Goal: Find specific page/section: Find specific page/section

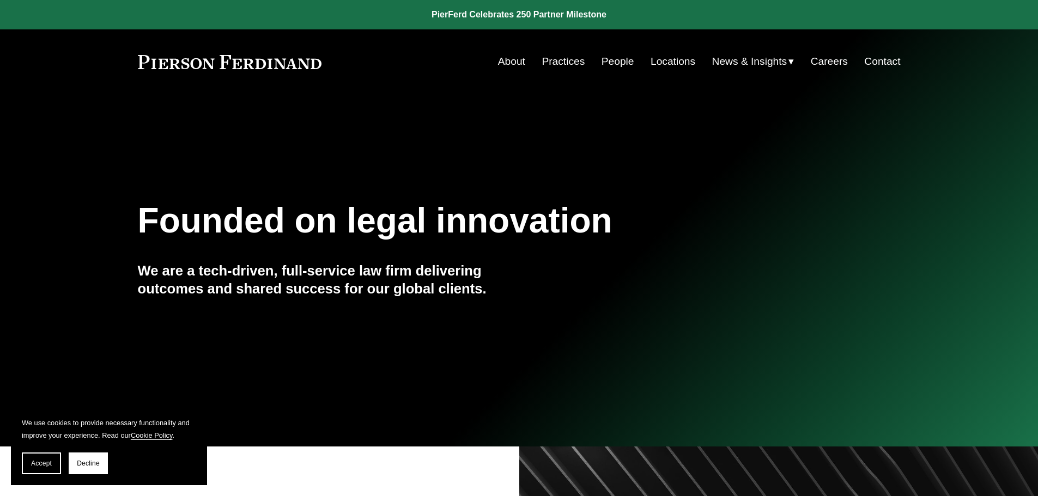
click at [607, 58] on link "People" at bounding box center [617, 61] width 33 height 21
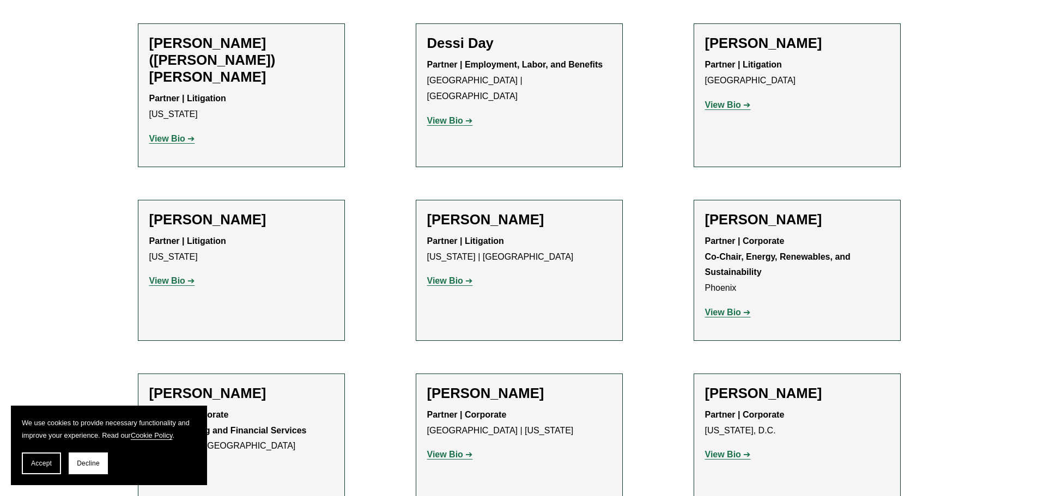
scroll to position [3432, 0]
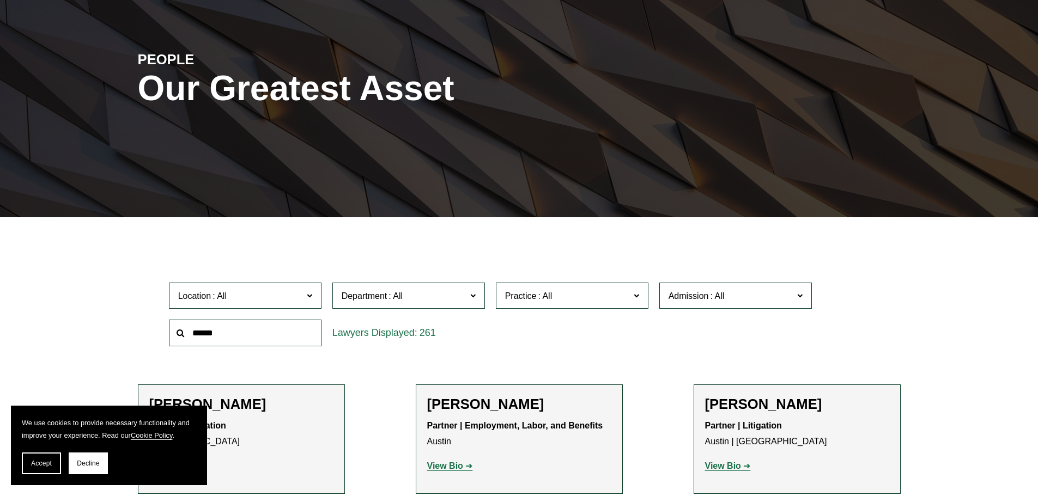
scroll to position [163, 0]
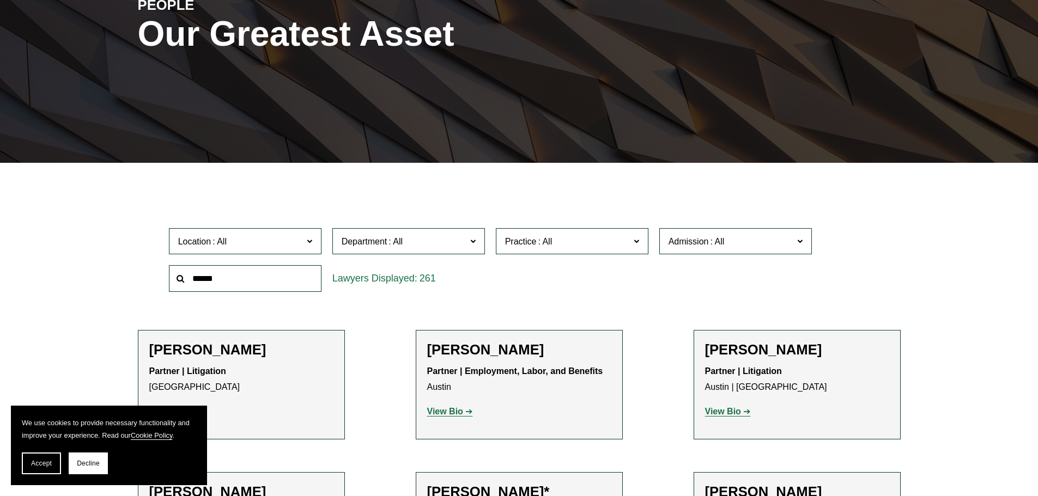
click at [228, 282] on input "text" at bounding box center [245, 278] width 153 height 27
type input "********"
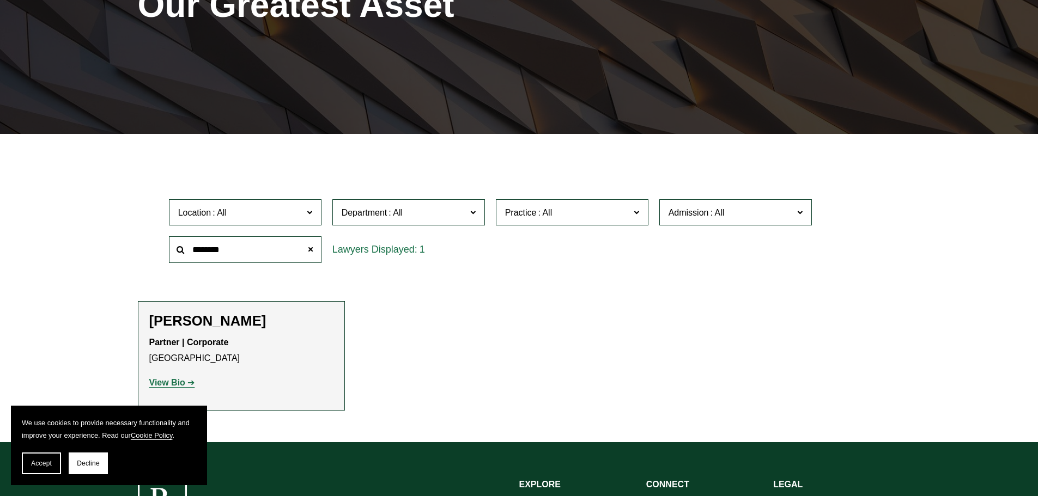
scroll to position [272, 0]
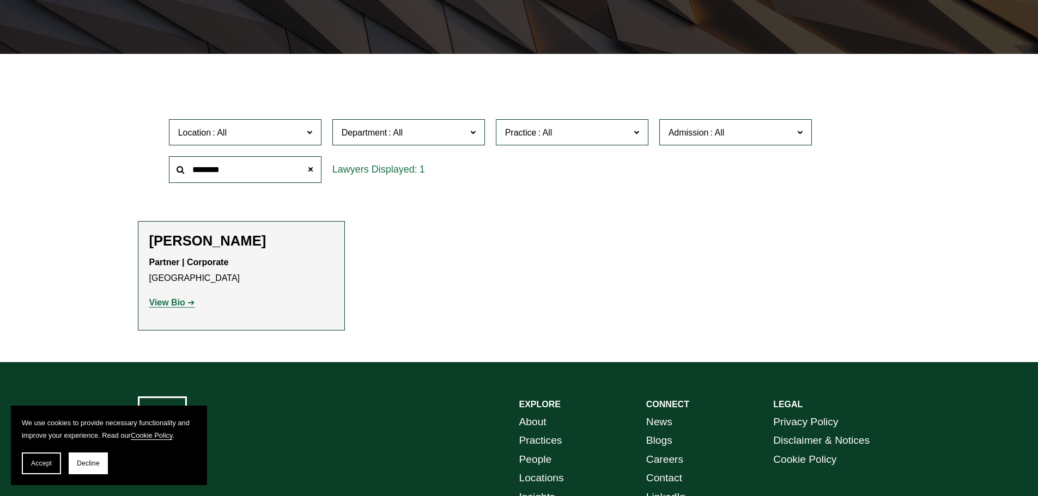
click at [161, 306] on strong "View Bio" at bounding box center [167, 302] width 36 height 9
